Goal: Find specific page/section: Find specific page/section

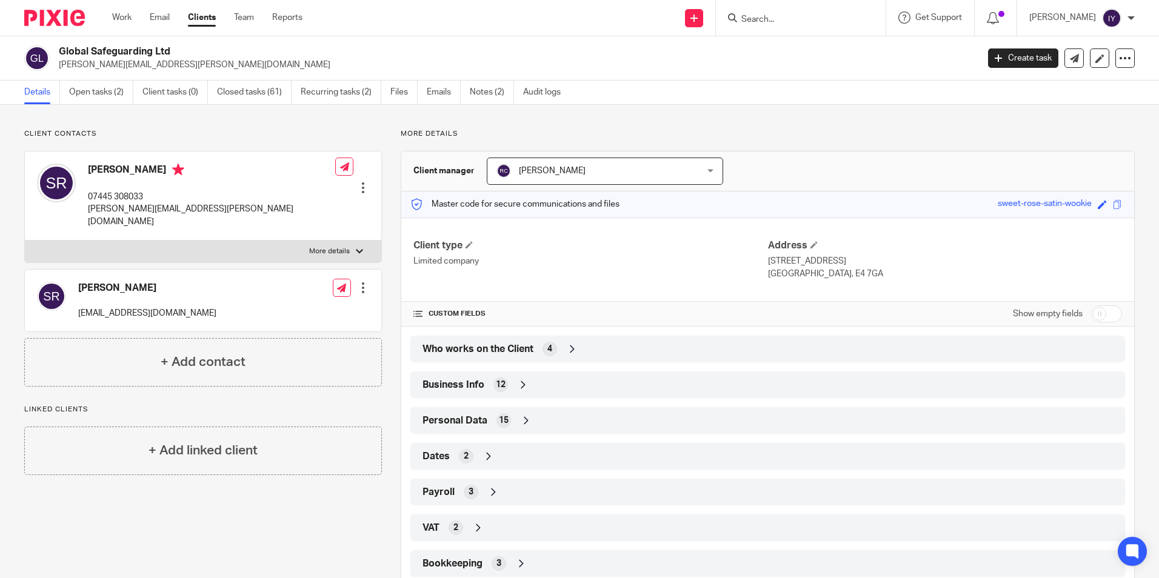
drag, startPoint x: 0, startPoint y: 0, endPoint x: 780, endPoint y: 11, distance: 780.0
click at [780, 11] on form at bounding box center [804, 17] width 129 height 15
click at [780, 16] on input "Search" at bounding box center [794, 20] width 109 height 11
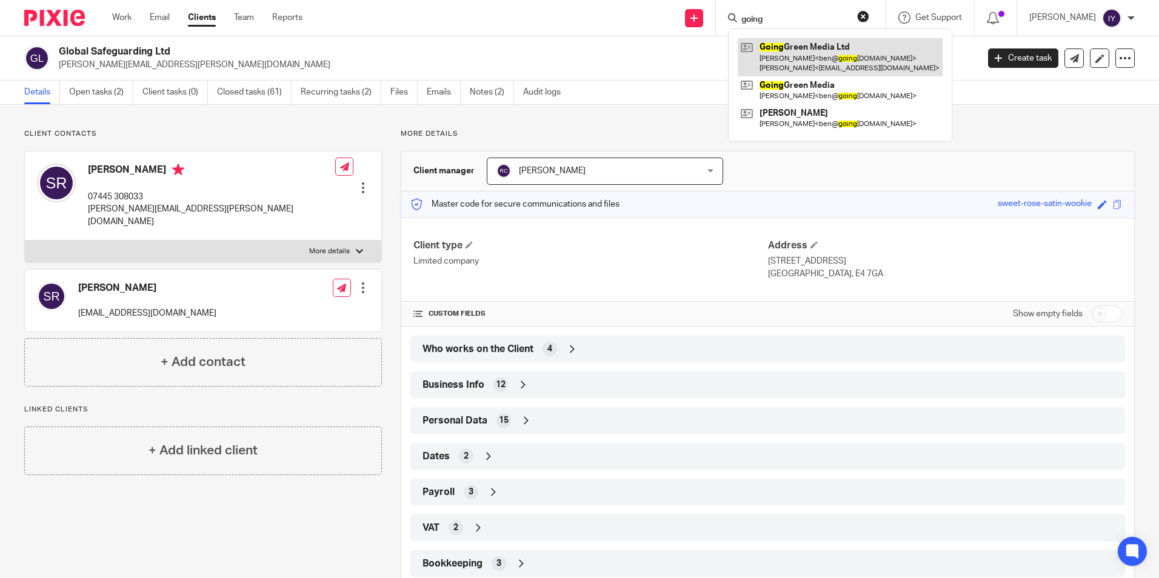
type input "going"
click at [887, 56] on link at bounding box center [839, 57] width 205 height 38
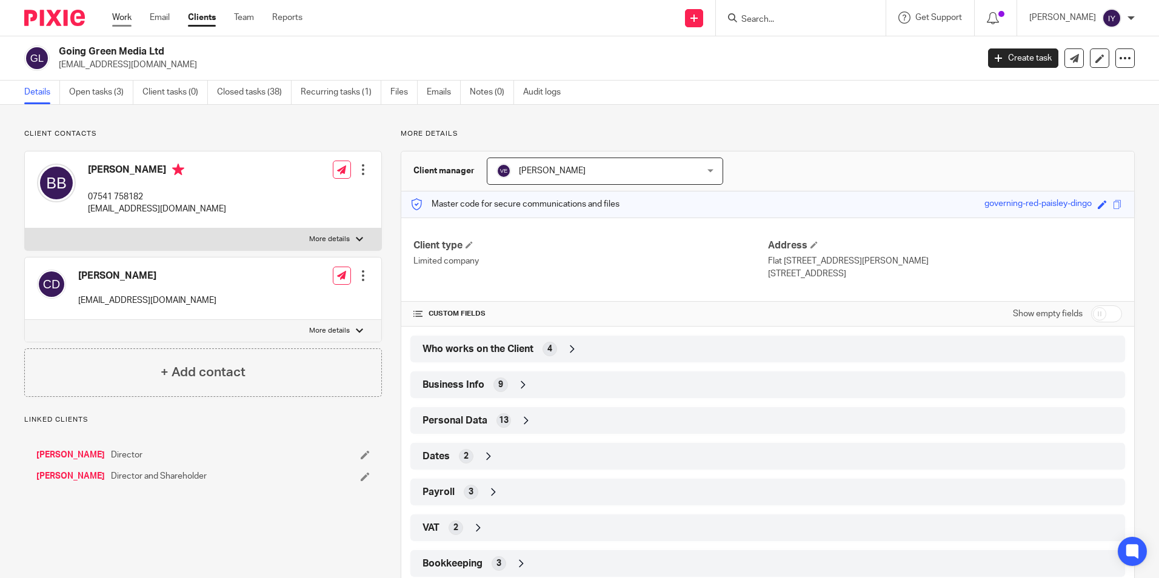
click at [120, 20] on link "Work" at bounding box center [121, 18] width 19 height 12
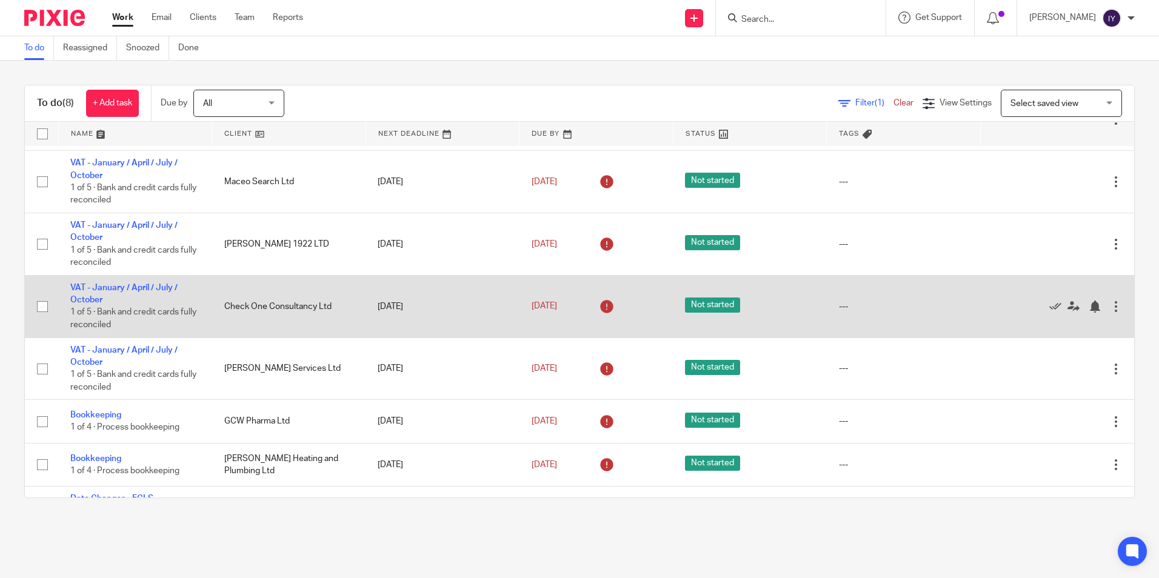
scroll to position [96, 0]
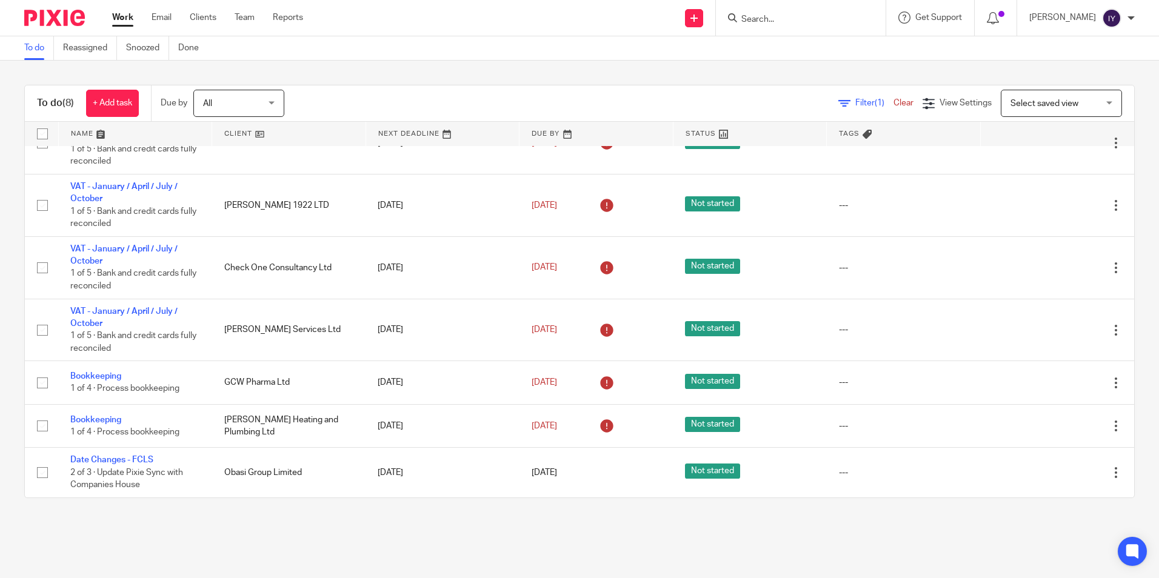
click at [809, 22] on input "Search" at bounding box center [794, 20] width 109 height 11
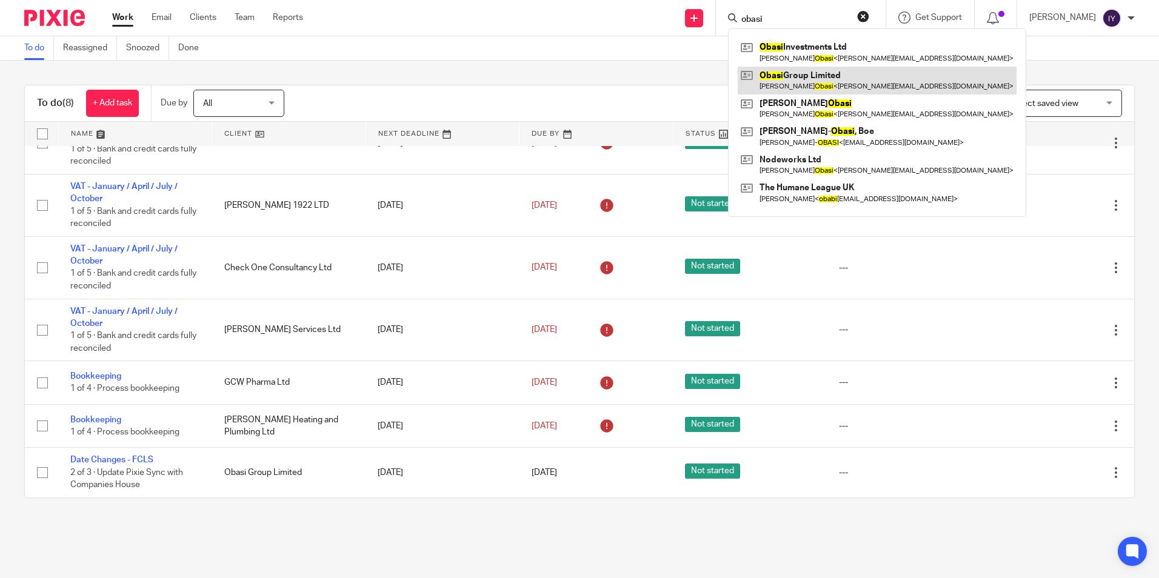
type input "obasi"
click at [842, 75] on link at bounding box center [876, 81] width 279 height 28
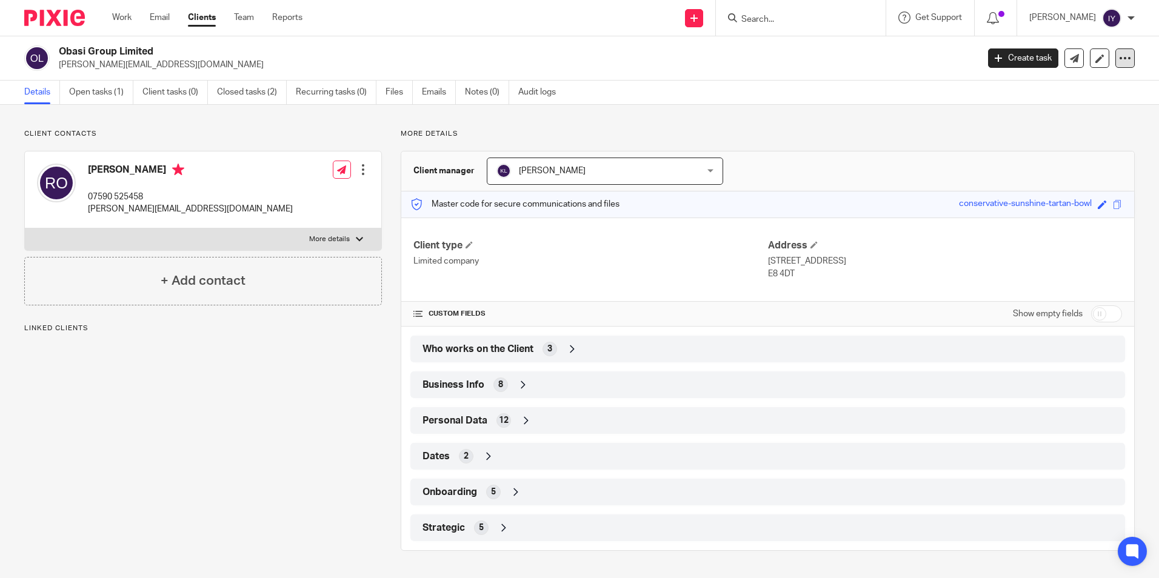
click at [1119, 62] on icon at bounding box center [1125, 58] width 12 height 12
click at [1093, 92] on link "Update from Companies House" at bounding box center [1049, 89] width 134 height 18
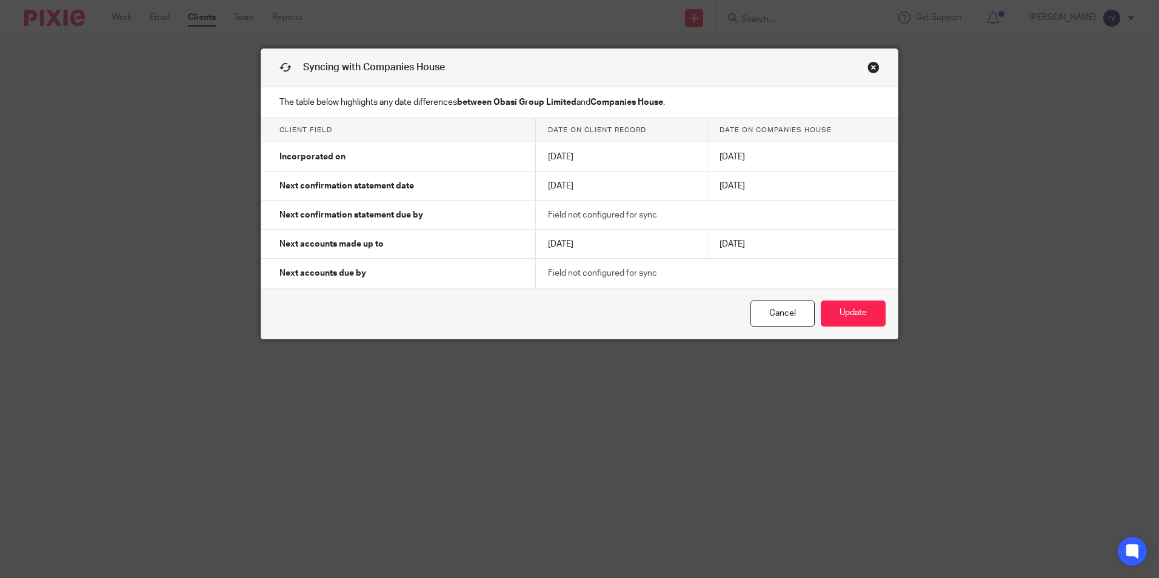
click at [869, 65] on link "Close this dialog window" at bounding box center [873, 69] width 12 height 16
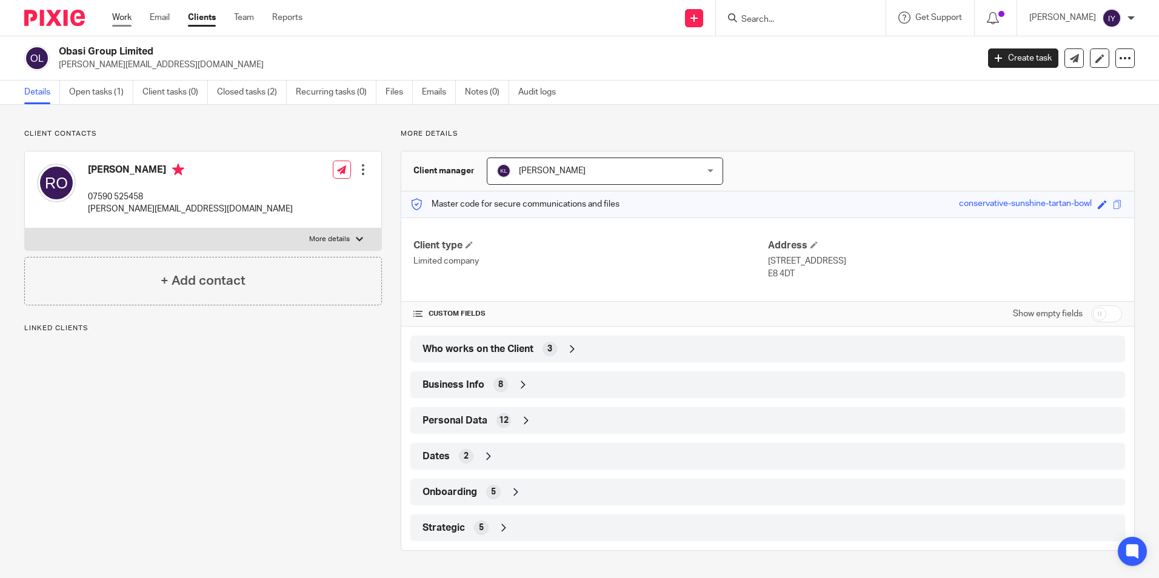
click at [124, 15] on link "Work" at bounding box center [121, 18] width 19 height 12
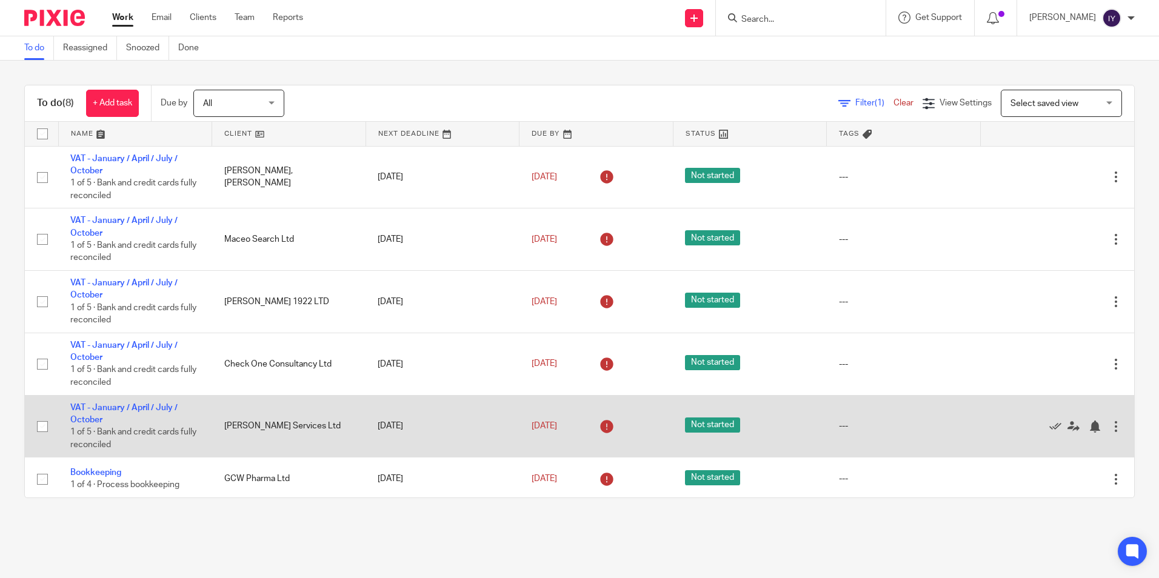
scroll to position [96, 0]
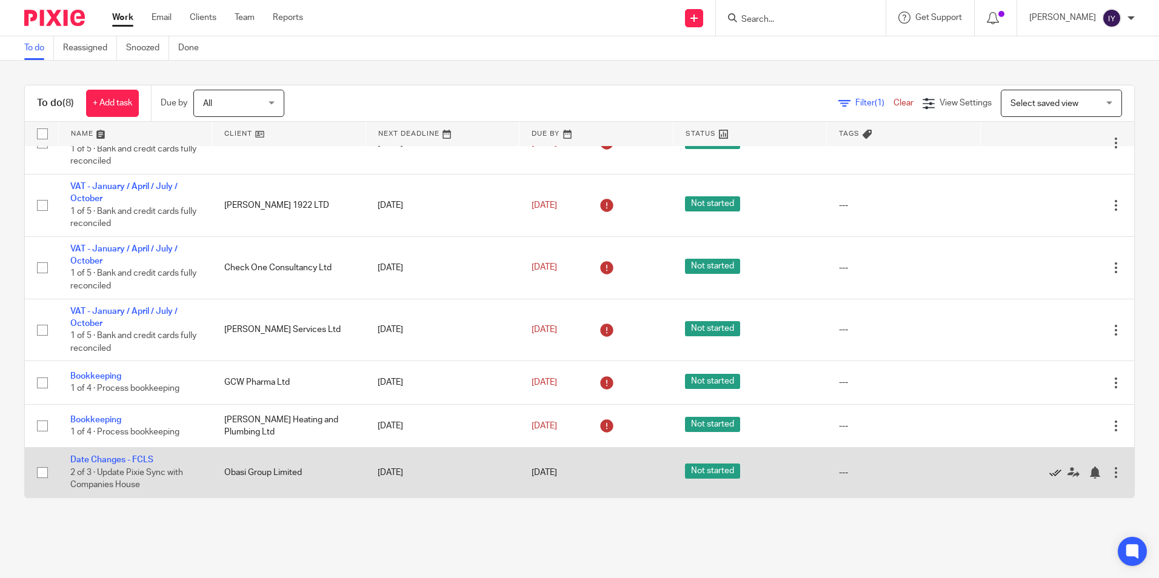
click at [1049, 467] on icon at bounding box center [1055, 473] width 12 height 12
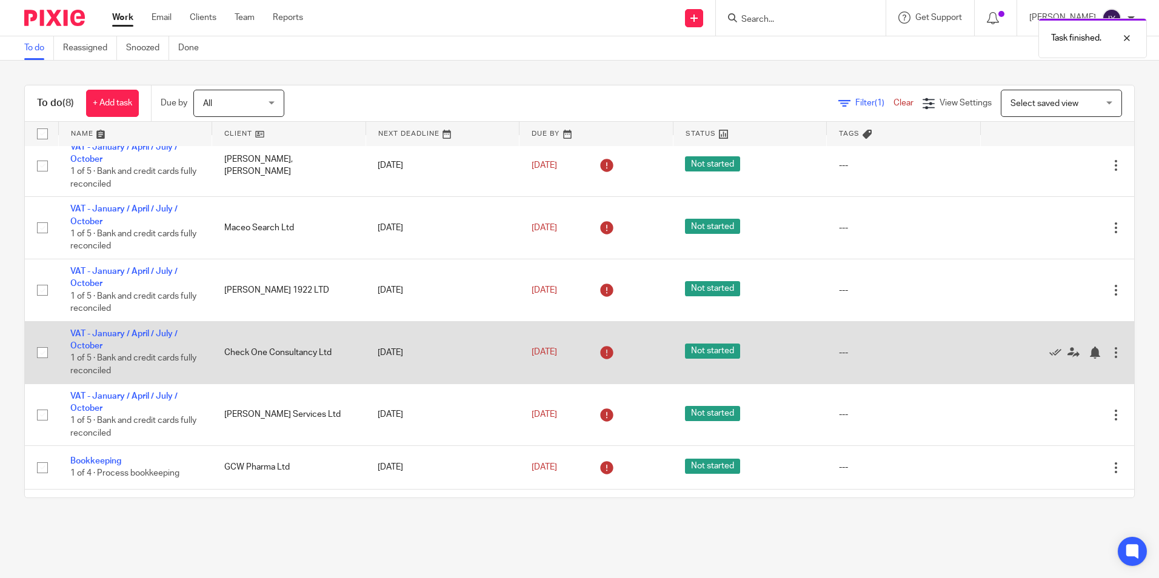
scroll to position [0, 0]
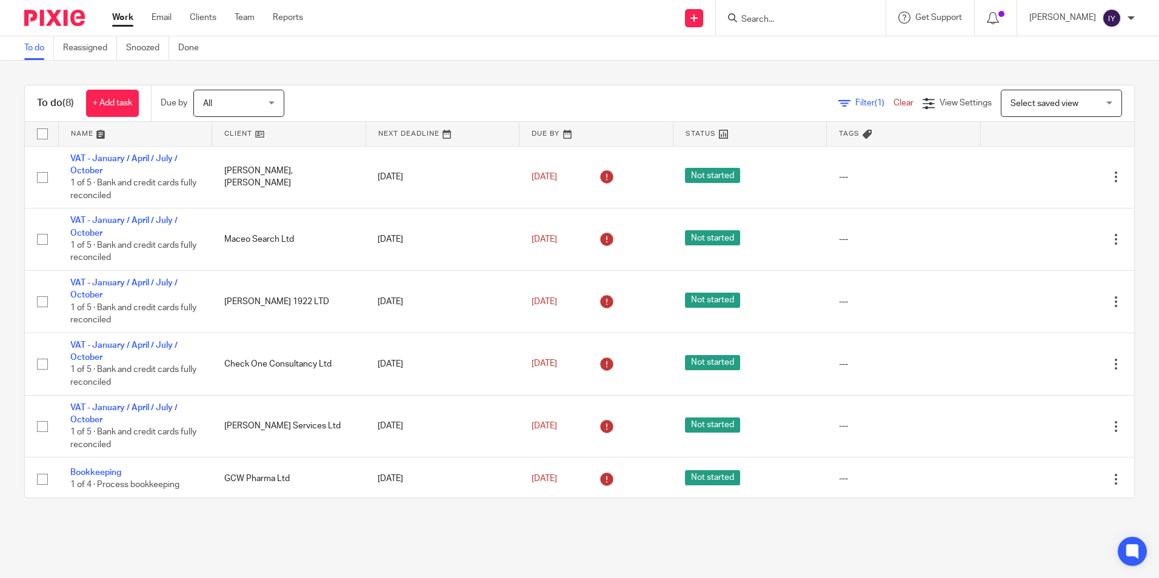
click at [801, 15] on input "Search" at bounding box center [794, 20] width 109 height 11
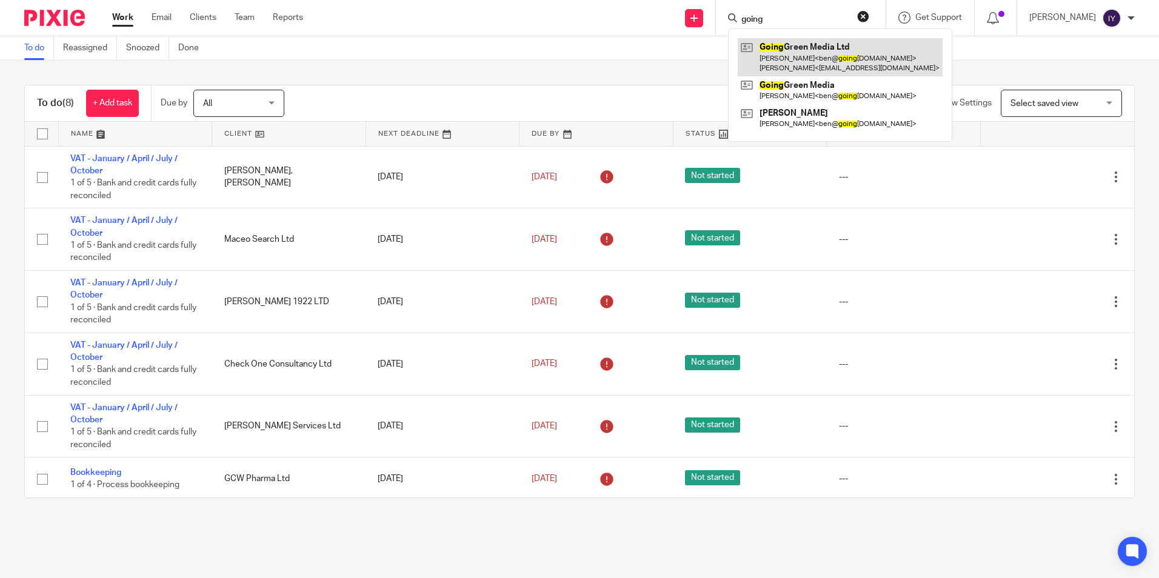
type input "going"
click at [876, 56] on link at bounding box center [839, 57] width 205 height 38
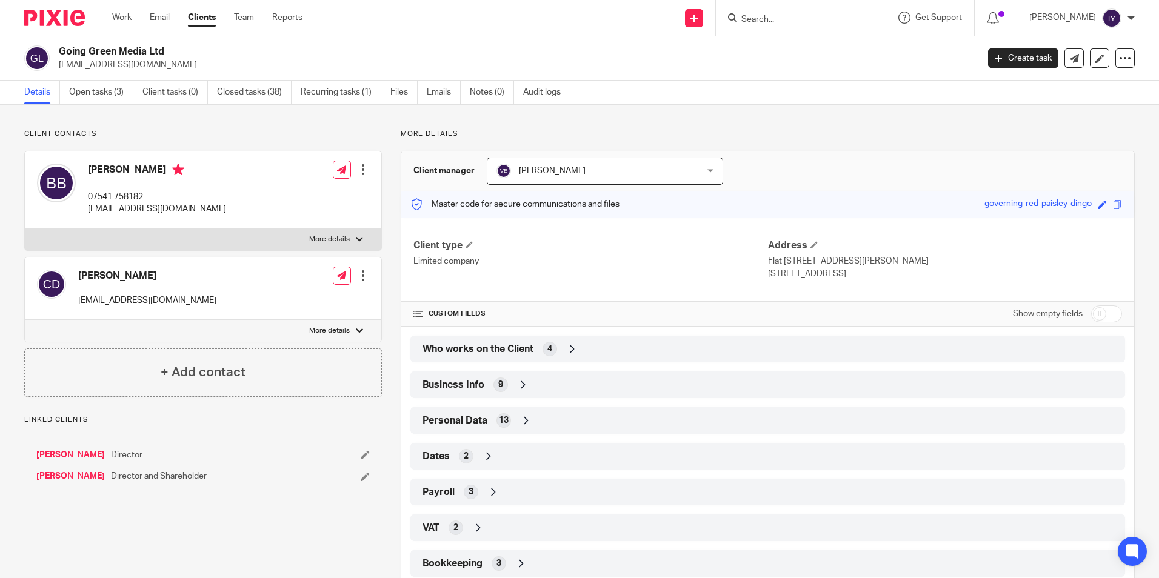
click at [546, 357] on div "Who works on the Client 4" at bounding box center [767, 349] width 696 height 21
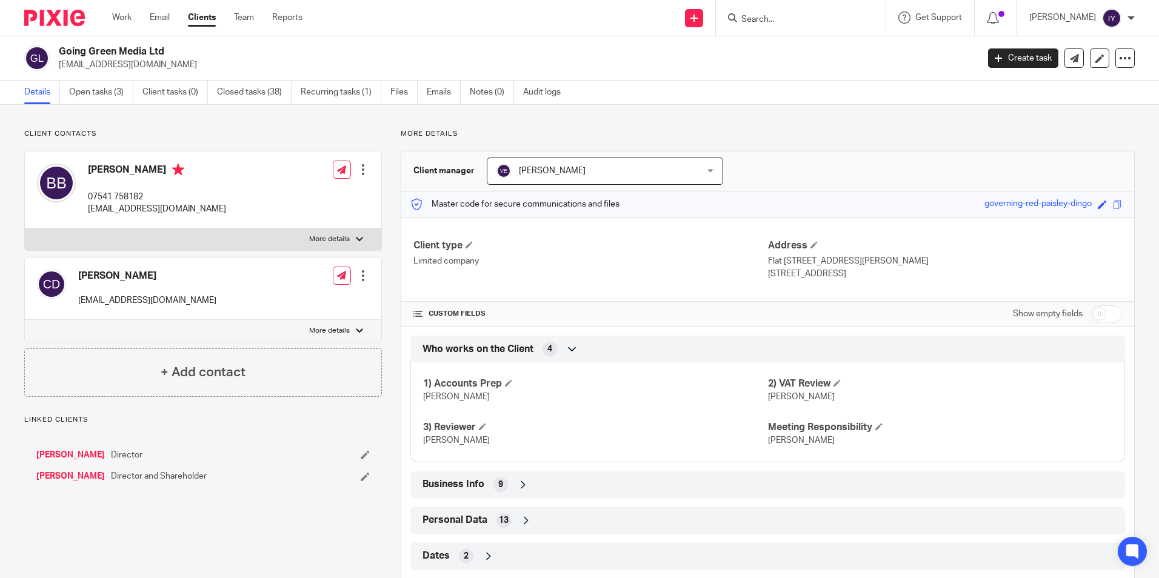
click at [547, 353] on span "4" at bounding box center [549, 349] width 5 height 12
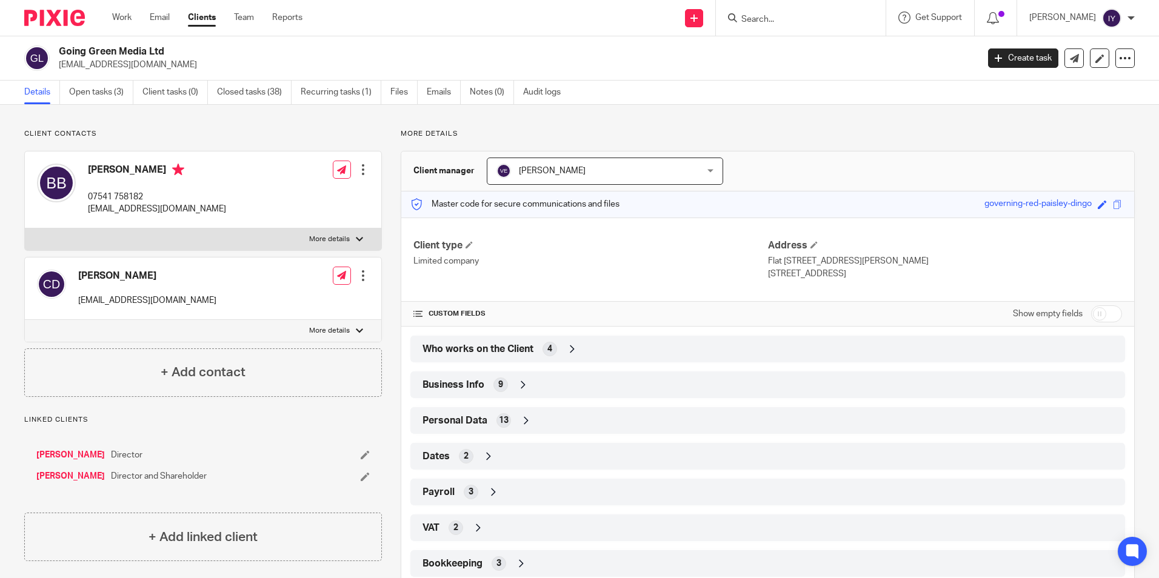
click at [459, 348] on span "Who works on the Client" at bounding box center [477, 349] width 111 height 13
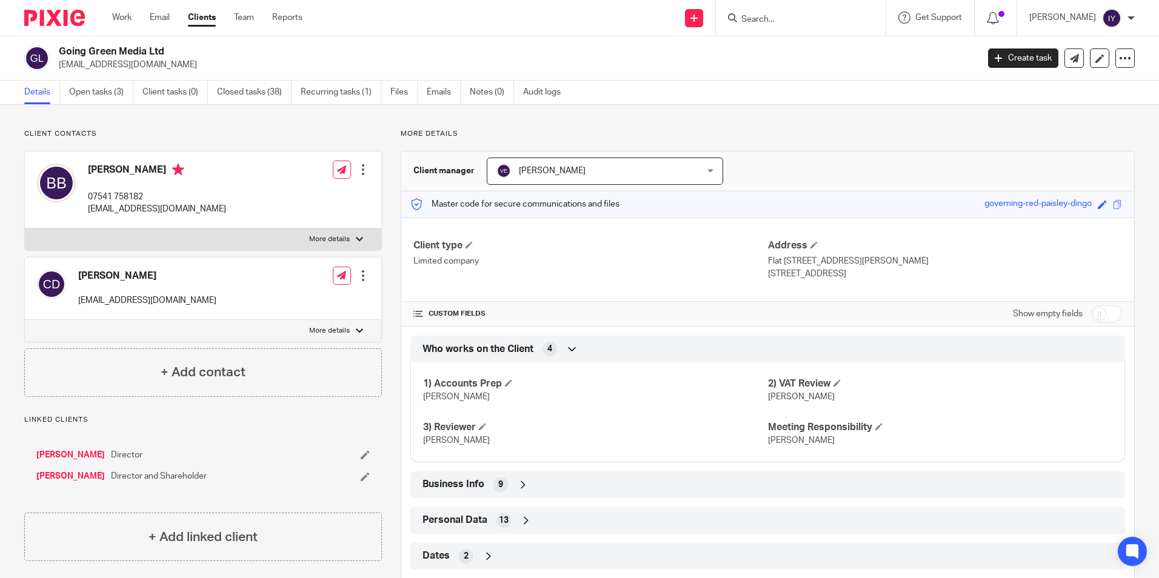
click at [460, 348] on span "Who works on the Client" at bounding box center [477, 349] width 111 height 13
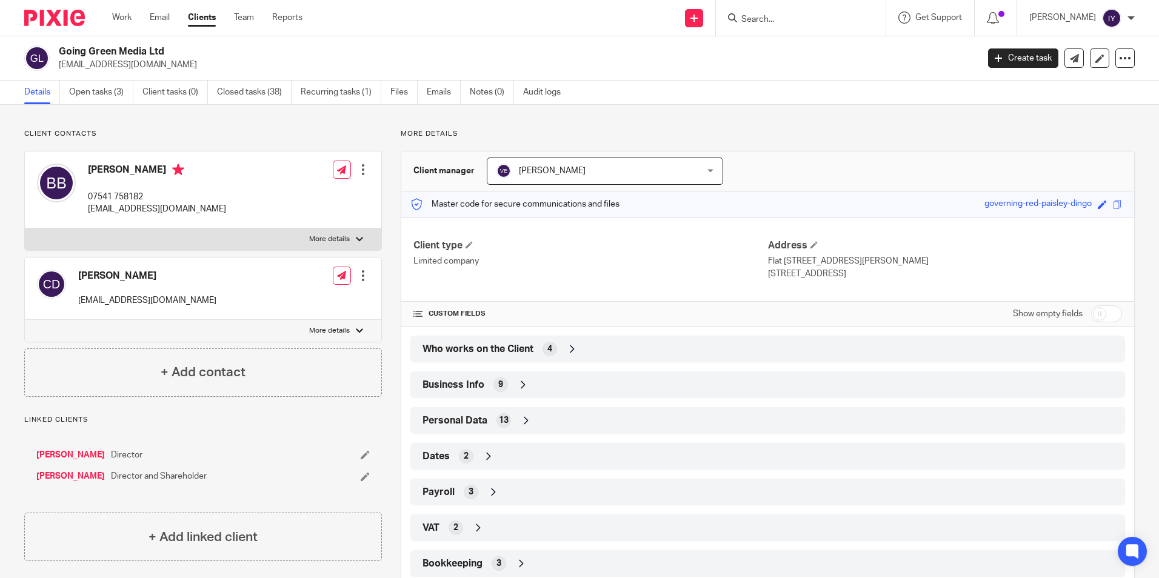
click at [786, 22] on input "Search" at bounding box center [794, 20] width 109 height 11
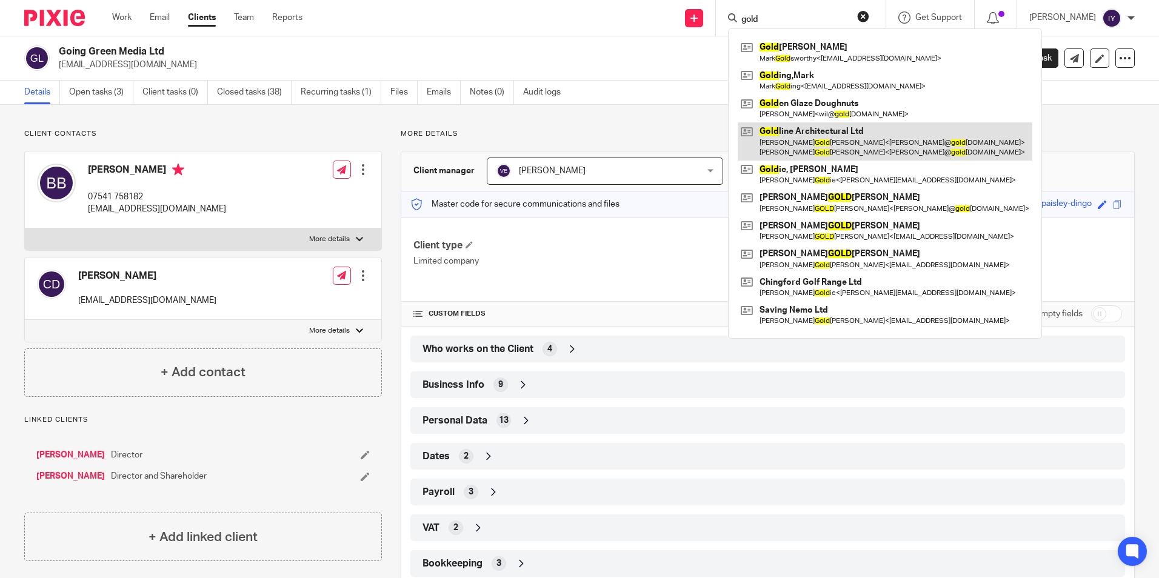
type input "gold"
click at [862, 128] on link at bounding box center [884, 141] width 295 height 38
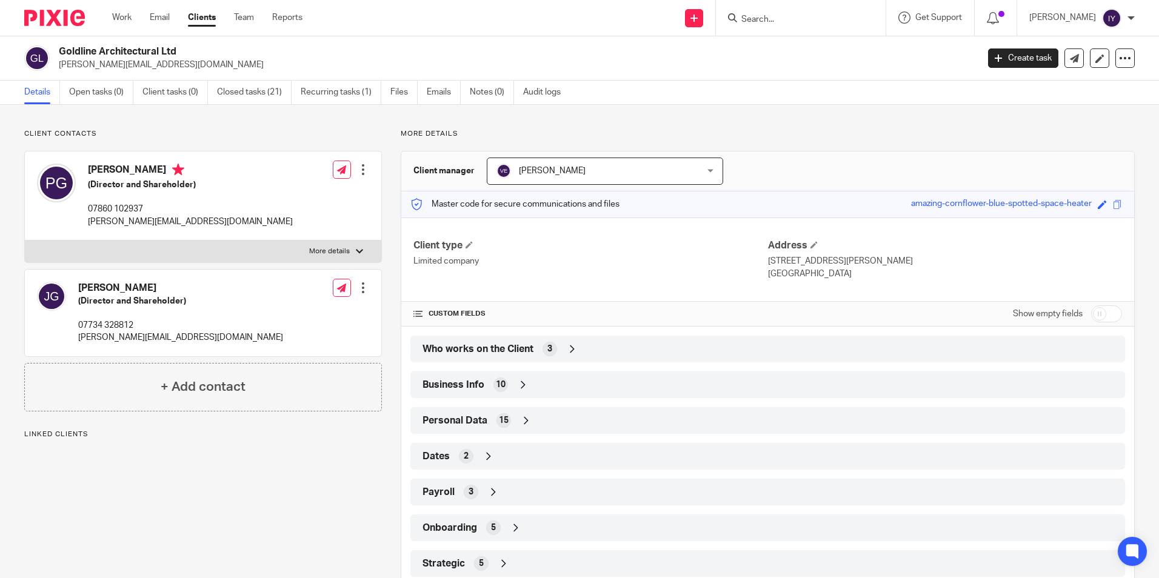
click at [514, 354] on span "Who works on the Client" at bounding box center [477, 349] width 111 height 13
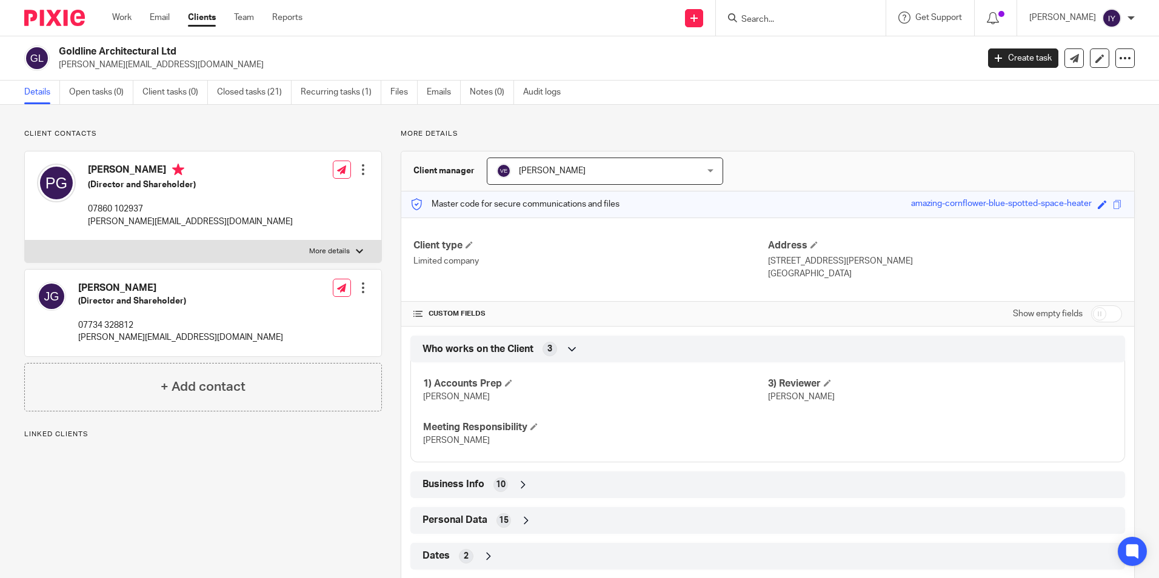
click at [514, 354] on span "Who works on the Client" at bounding box center [477, 349] width 111 height 13
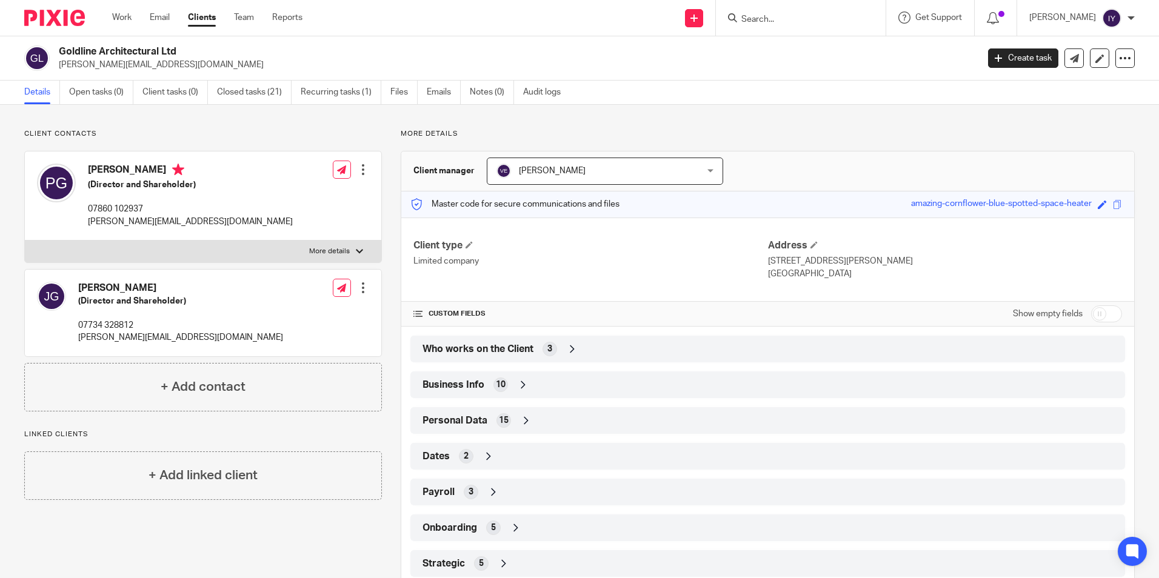
click at [781, 23] on input "Search" at bounding box center [794, 20] width 109 height 11
paste input "[PERSON_NAME] & [PERSON_NAME] Limited"
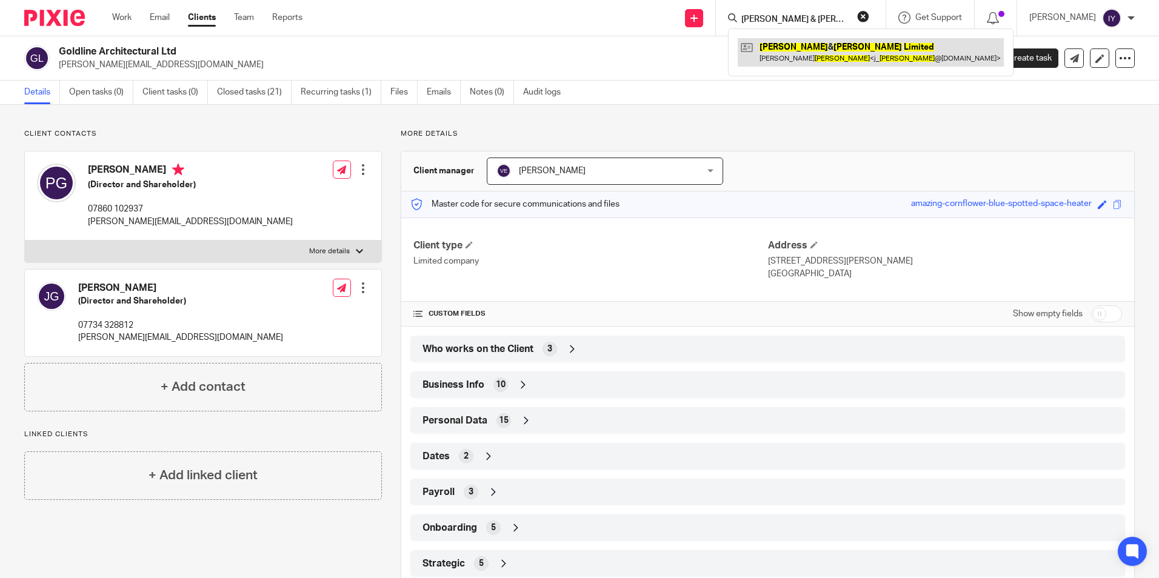
type input "[PERSON_NAME] & [PERSON_NAME] Limited"
click at [808, 42] on link at bounding box center [870, 52] width 266 height 28
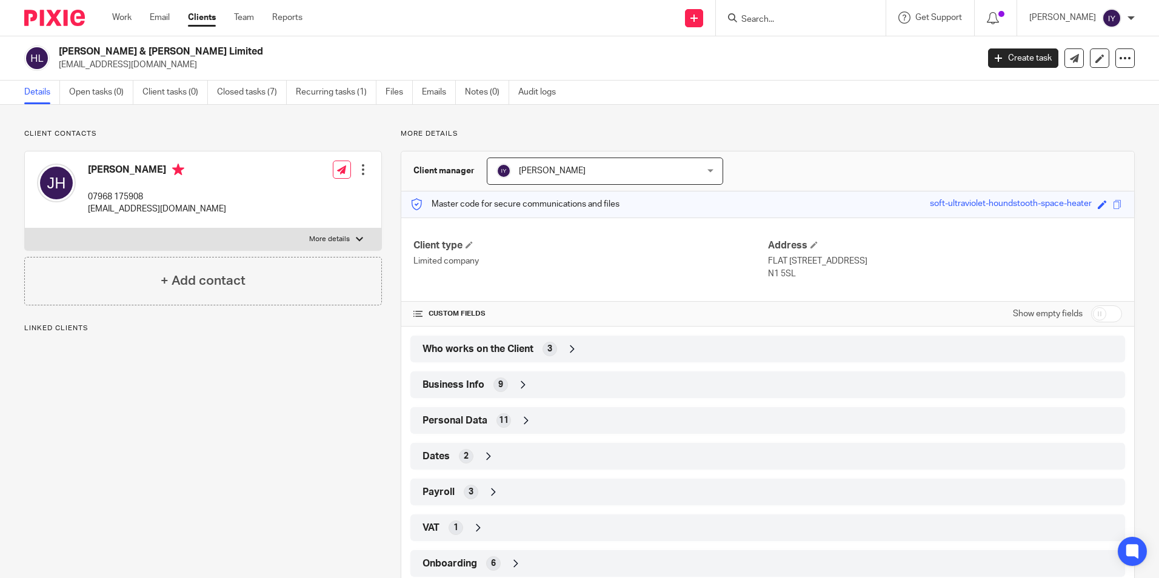
click at [479, 343] on span "Who works on the Client" at bounding box center [477, 349] width 111 height 13
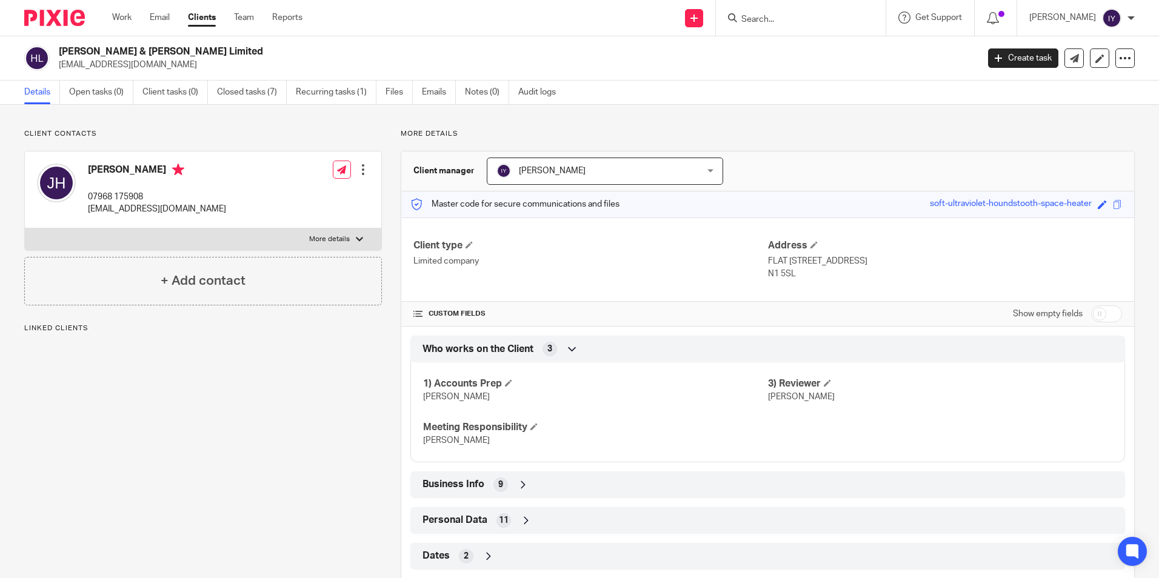
click at [479, 343] on span "Who works on the Client" at bounding box center [477, 349] width 111 height 13
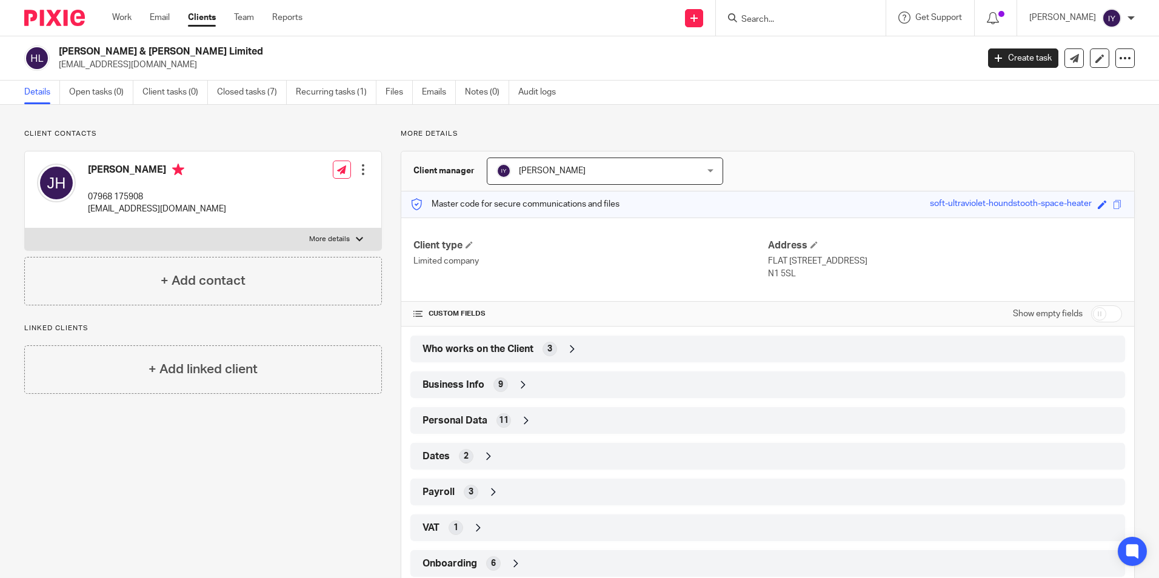
click at [774, 23] on input "Search" at bounding box center [794, 20] width 109 height 11
paste input "ILLUME COACHING LTD"
type input "ILLUME COACHING LTD"
click at [779, 38] on div "Illume Coaching Ltd [PERSON_NAME] < [PERSON_NAME][EMAIL_ADDRESS][DOMAIN_NAME] >" at bounding box center [867, 51] width 279 height 47
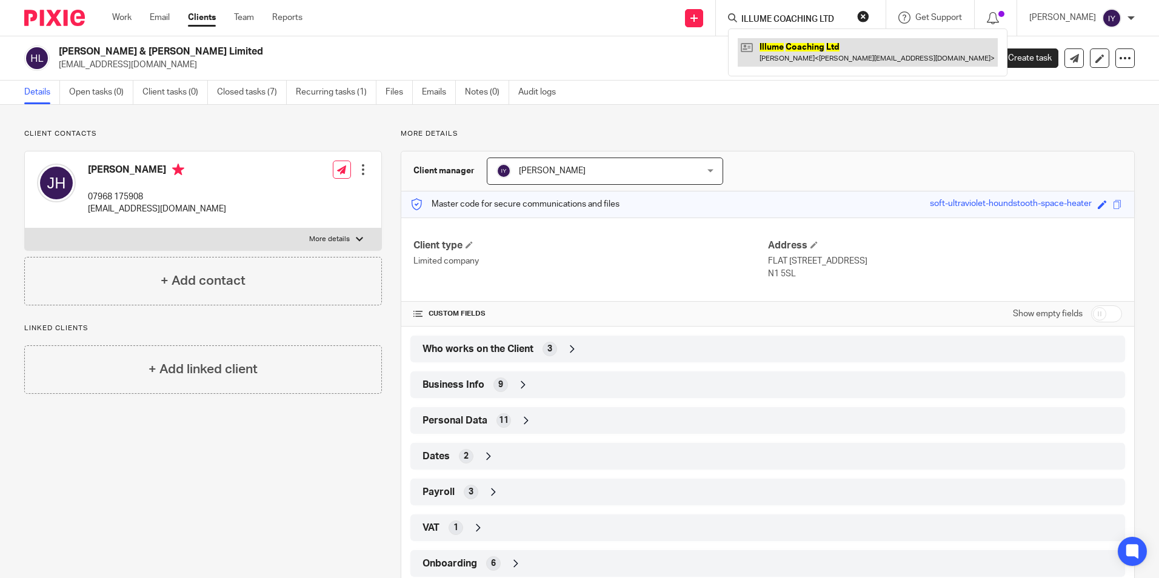
click at [809, 44] on link at bounding box center [867, 52] width 260 height 28
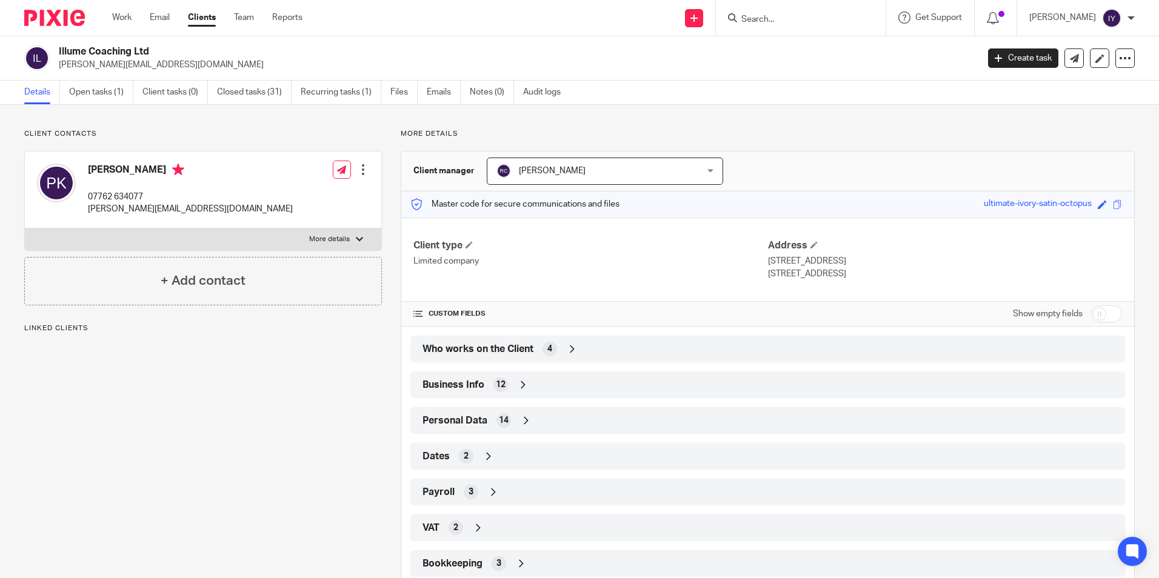
click at [497, 348] on span "Who works on the Client" at bounding box center [477, 349] width 111 height 13
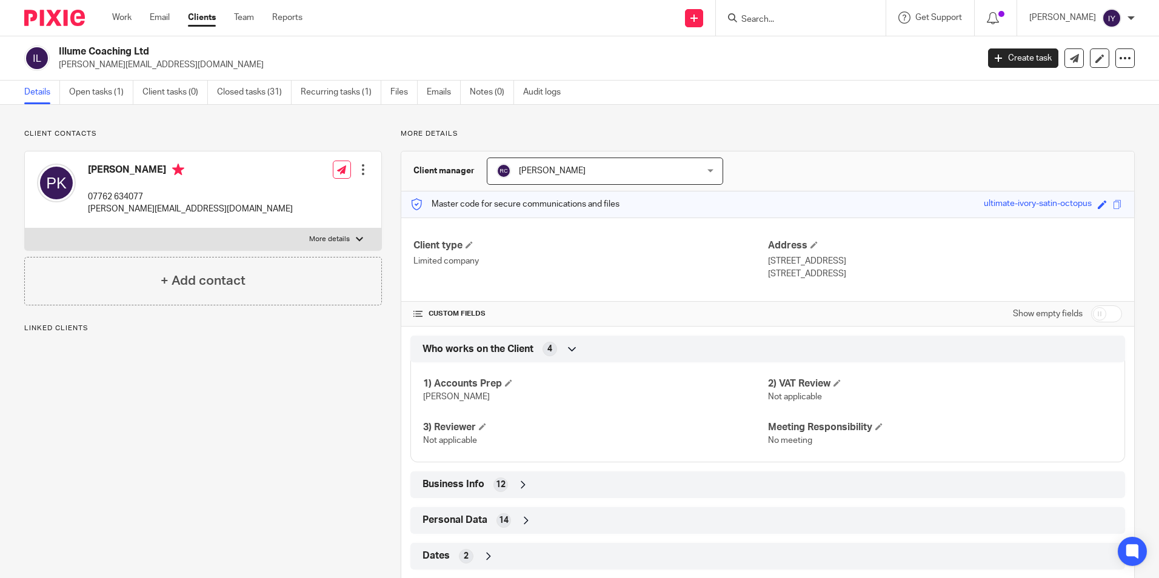
click at [498, 348] on span "Who works on the Client" at bounding box center [477, 349] width 111 height 13
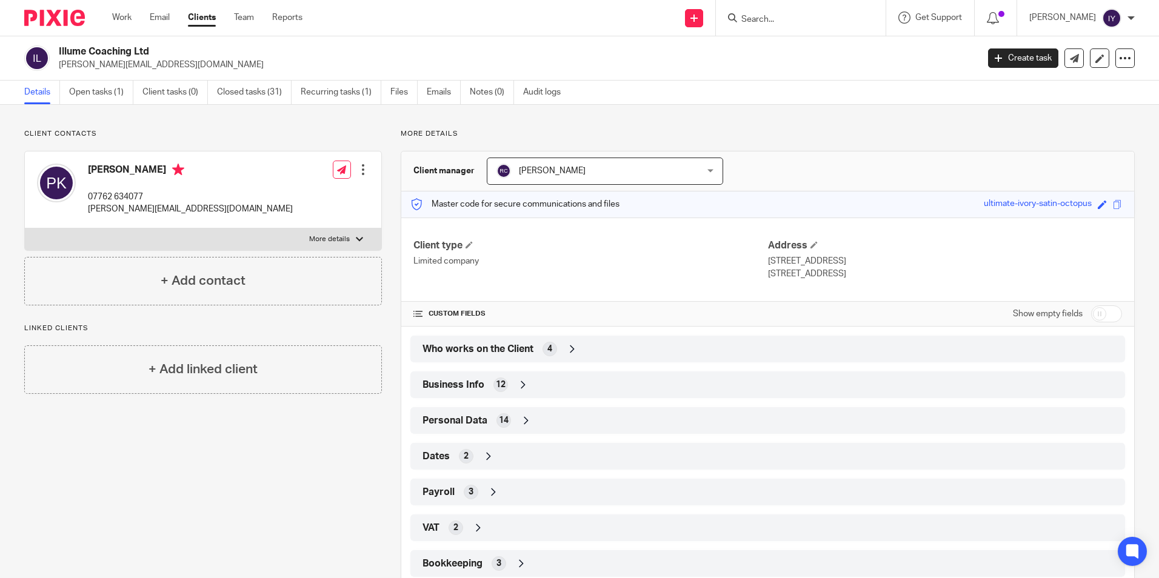
click at [810, 18] on input "Search" at bounding box center [794, 20] width 109 height 11
paste input "[PERSON_NAME] Productions Ltd"
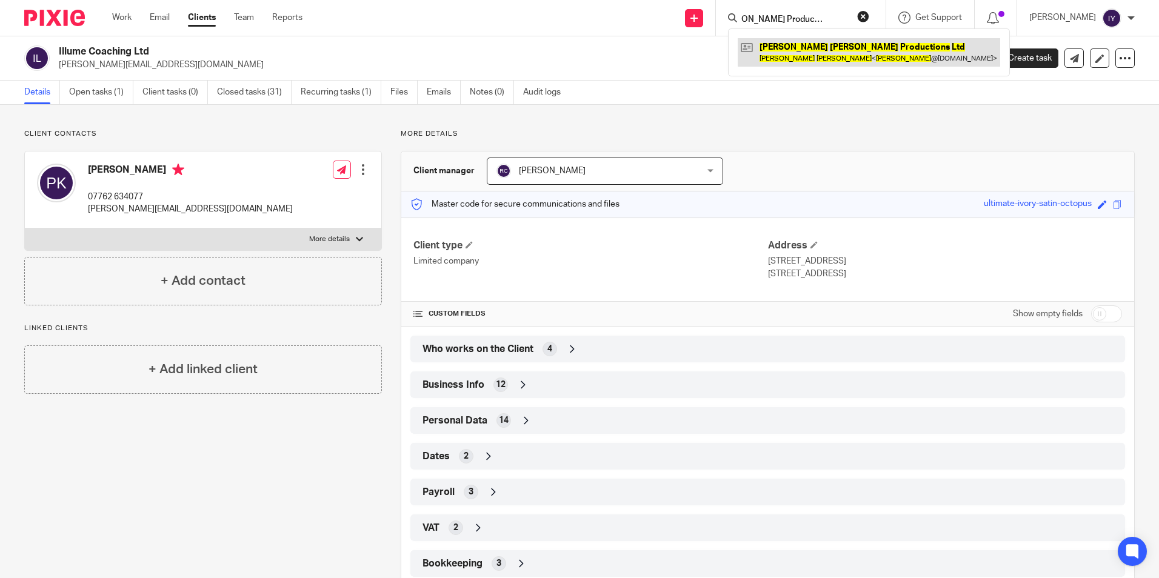
type input "[PERSON_NAME] Productions Ltd"
click at [821, 44] on link at bounding box center [868, 52] width 262 height 28
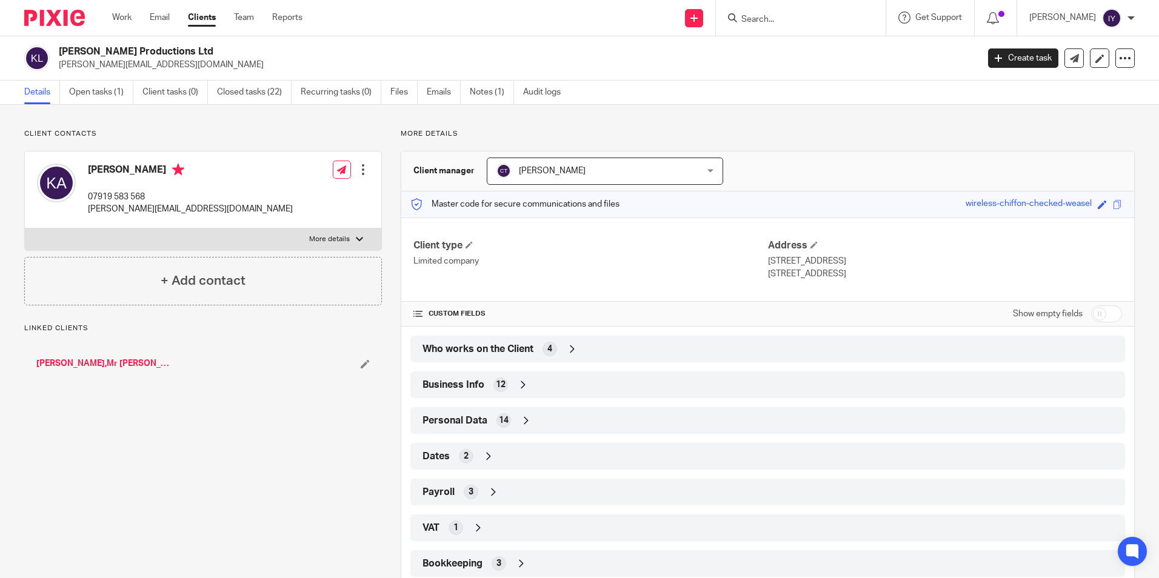
click at [535, 356] on div "Who works on the Client 4" at bounding box center [767, 349] width 696 height 21
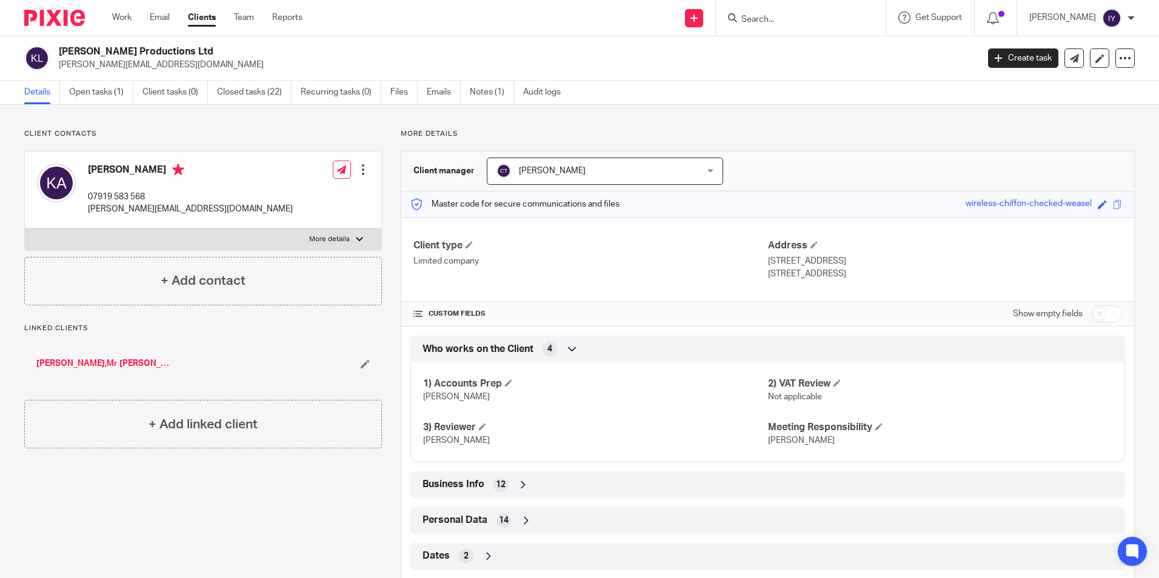
click at [788, 19] on input "Search" at bounding box center [794, 20] width 109 height 11
paste input "Less is Lau Ltd"
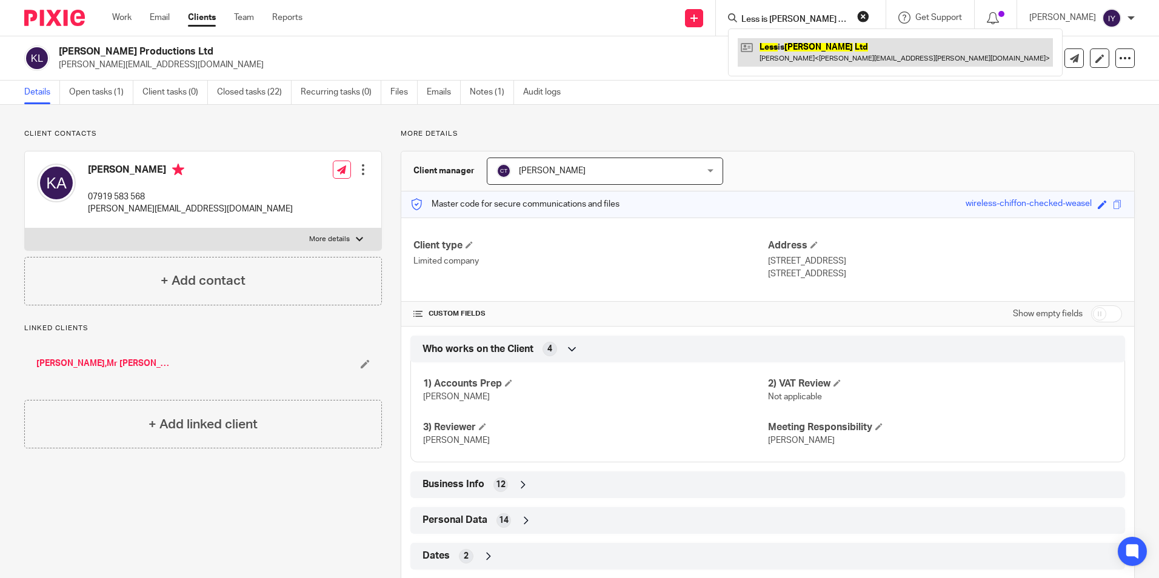
type input "Less is Lau Ltd"
click at [821, 61] on link at bounding box center [894, 52] width 315 height 28
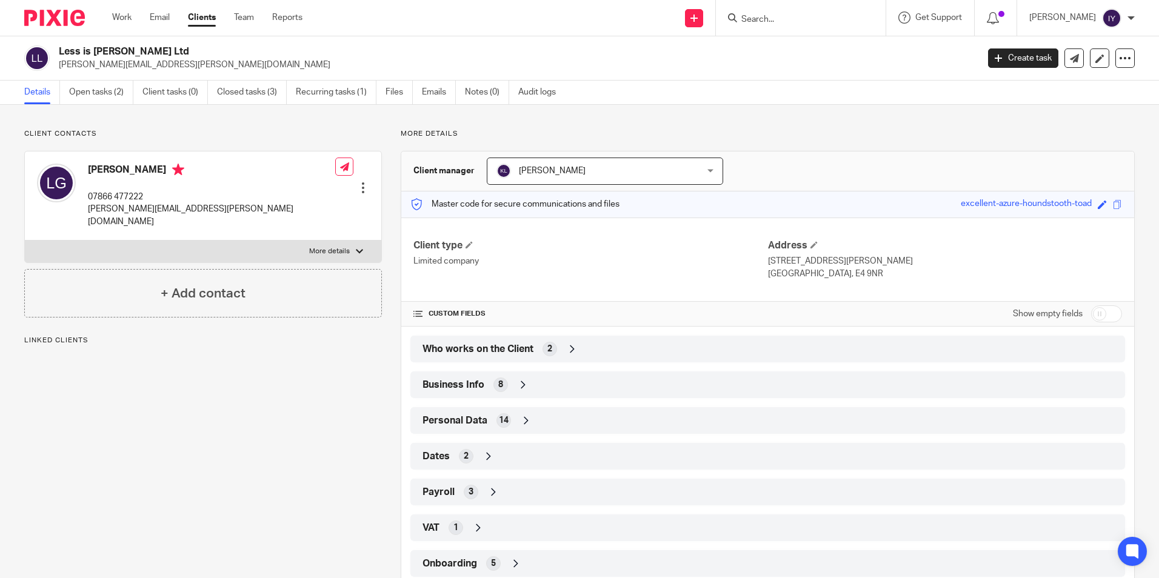
click at [518, 356] on span "Who works on the Client" at bounding box center [477, 349] width 111 height 13
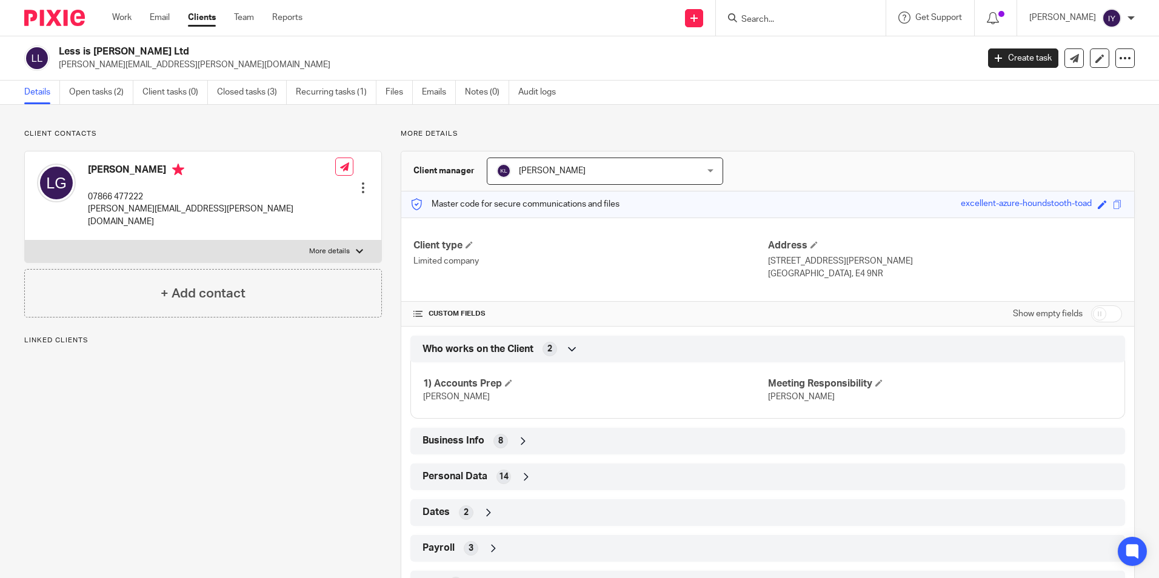
click at [518, 356] on span "Who works on the Client" at bounding box center [477, 349] width 111 height 13
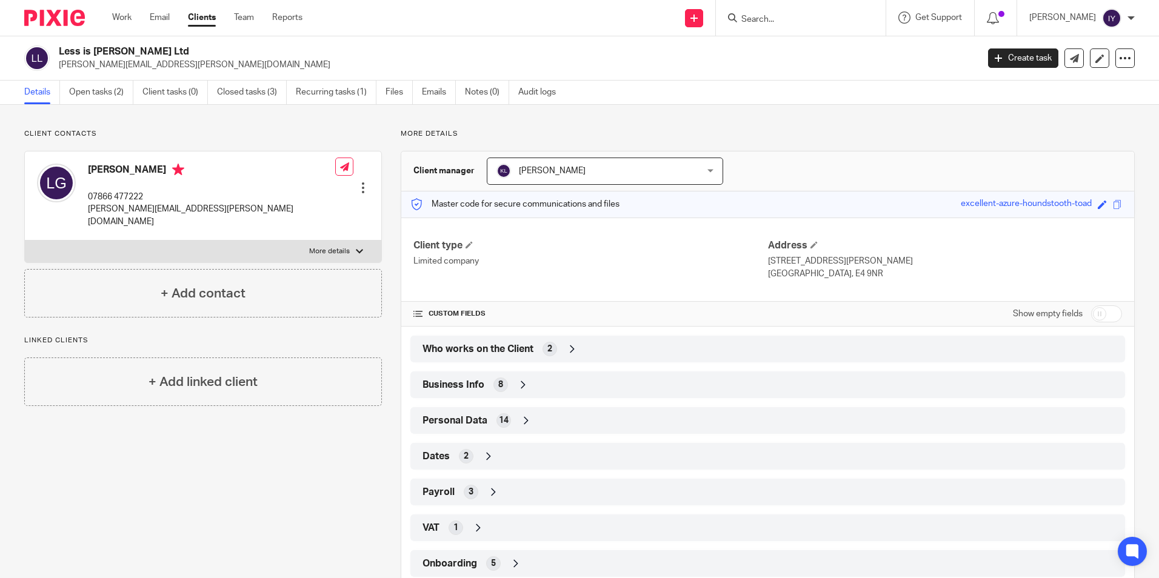
click at [793, 16] on input "Search" at bounding box center [794, 20] width 109 height 11
paste input "[PERSON_NAME] N Girls Ltd"
type input "[PERSON_NAME] N Girls Ltd"
click at [820, 69] on div "Lisa N Girls Ltd LISA HURLEY < lisangirlsltd 1@gmail.com >" at bounding box center [861, 51] width 267 height 47
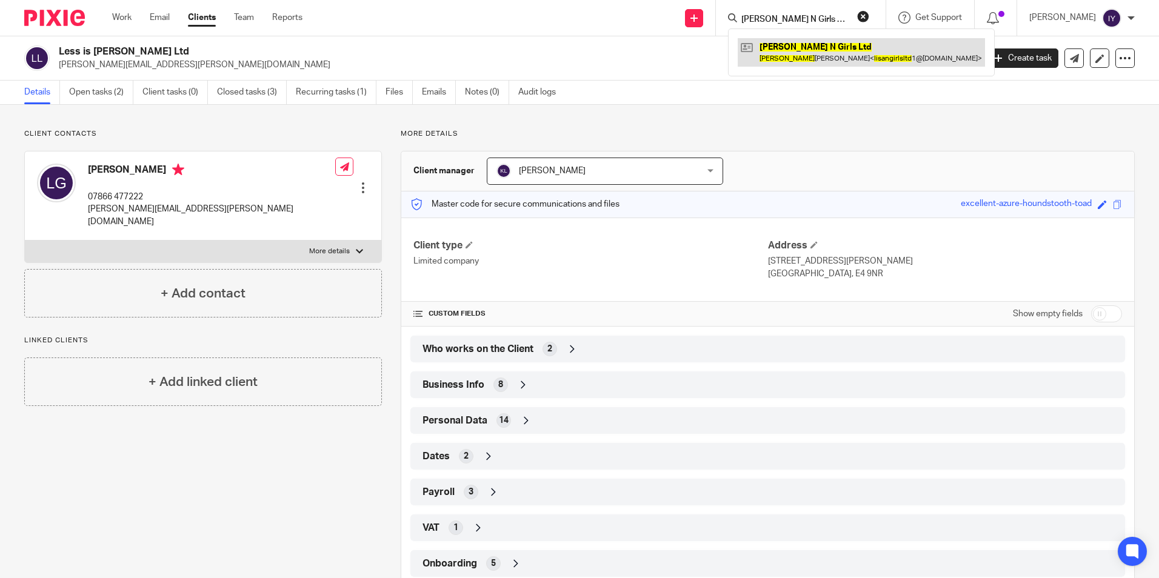
click at [825, 60] on link at bounding box center [860, 52] width 247 height 28
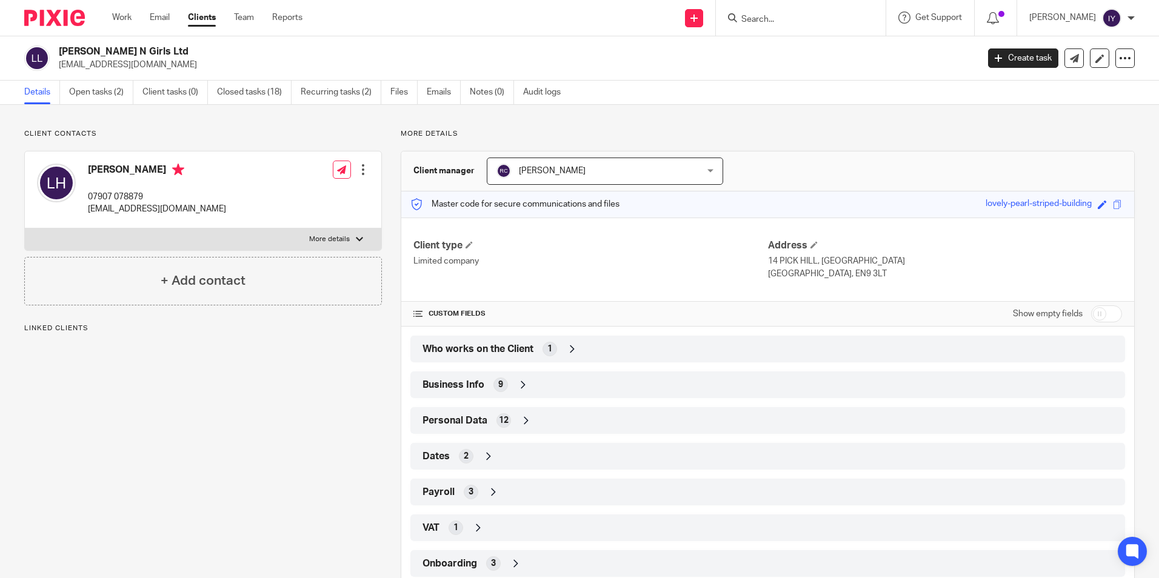
click at [541, 342] on div "Who works on the Client 1" at bounding box center [767, 349] width 696 height 21
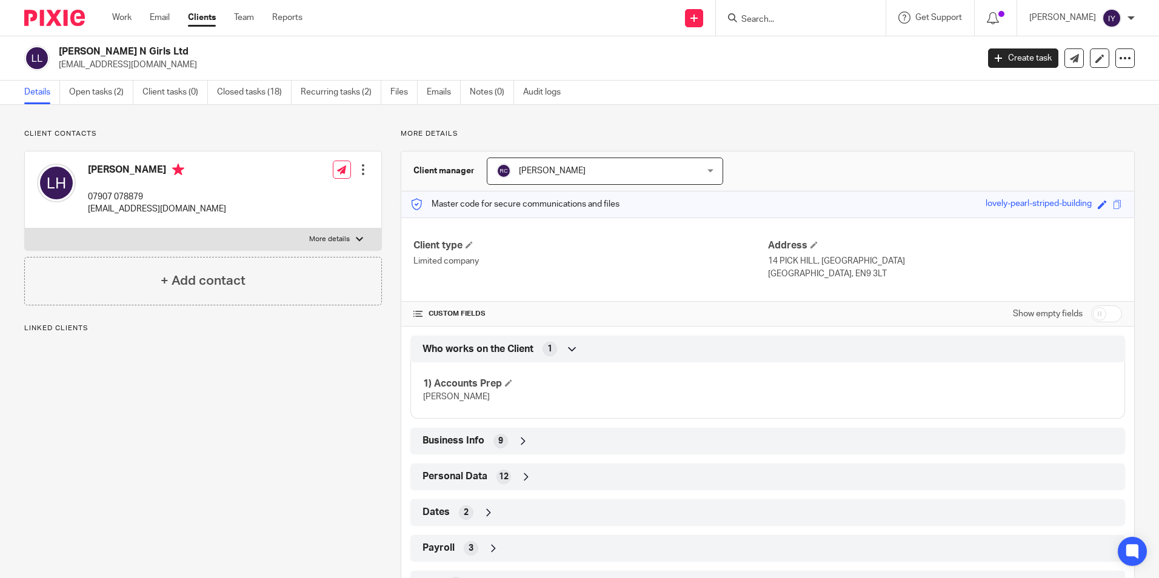
click at [541, 342] on div "Who works on the Client 1" at bounding box center [767, 349] width 696 height 21
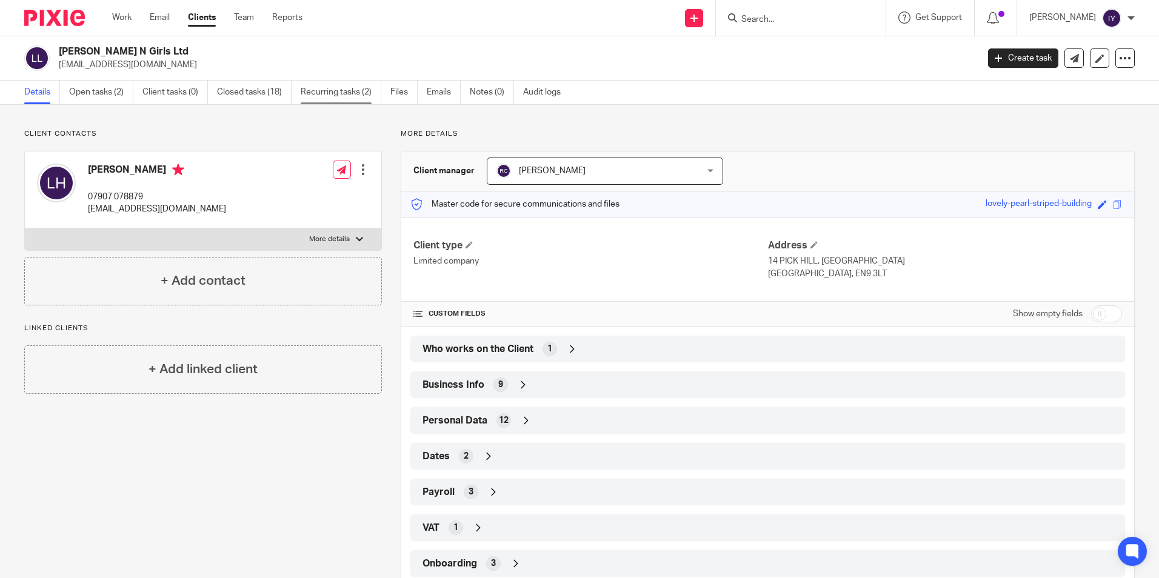
click at [316, 93] on link "Recurring tasks (2)" at bounding box center [341, 93] width 81 height 24
